Goal: Transaction & Acquisition: Purchase product/service

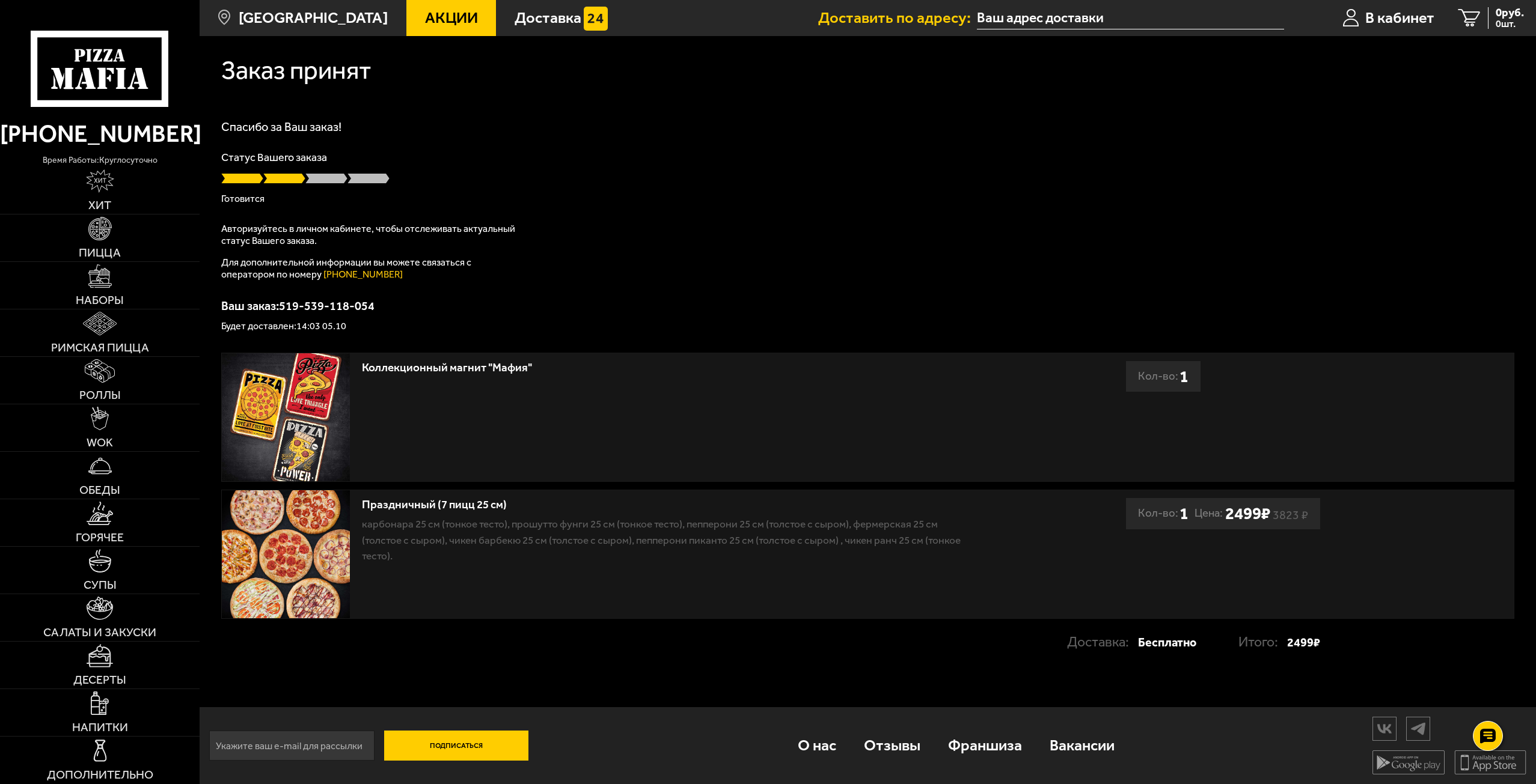
click at [1180, 378] on b "1" at bounding box center [1184, 376] width 9 height 30
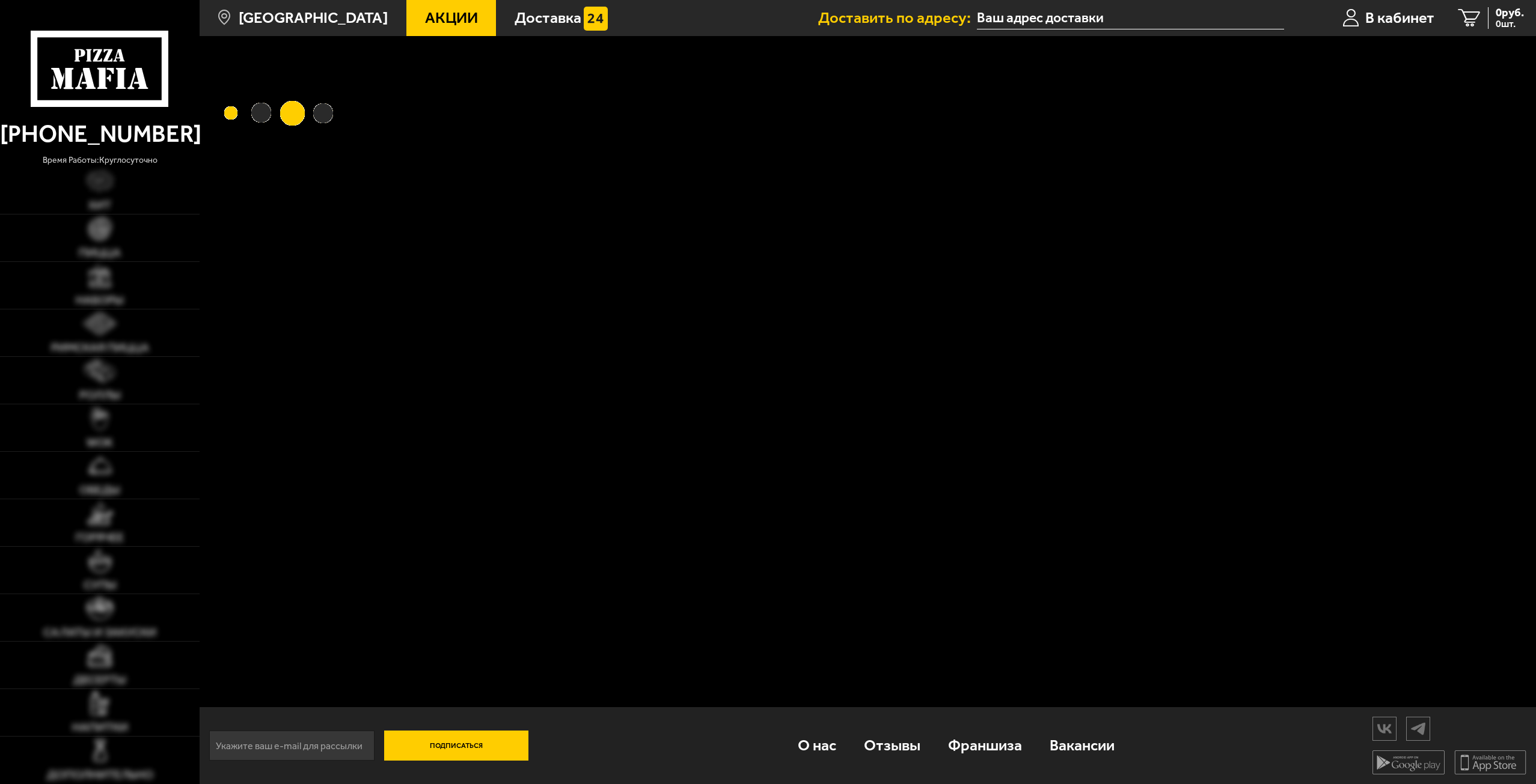
type input "[STREET_ADDRESS]"
